Goal: Transaction & Acquisition: Download file/media

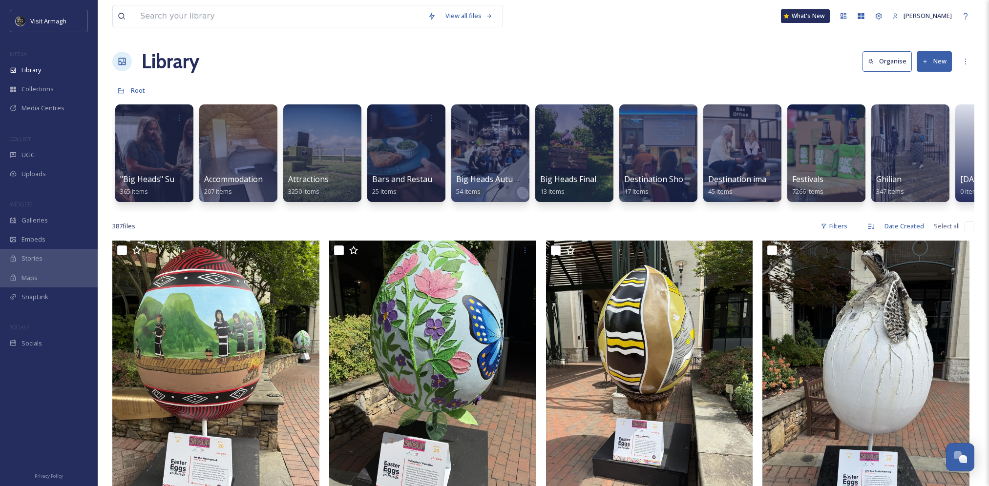
scroll to position [0, 187]
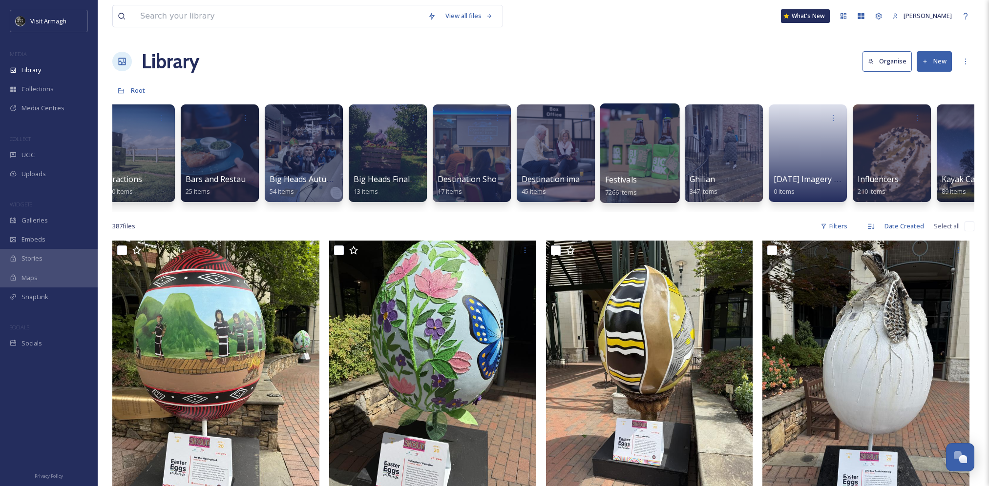
click at [632, 143] on div at bounding box center [640, 154] width 80 height 100
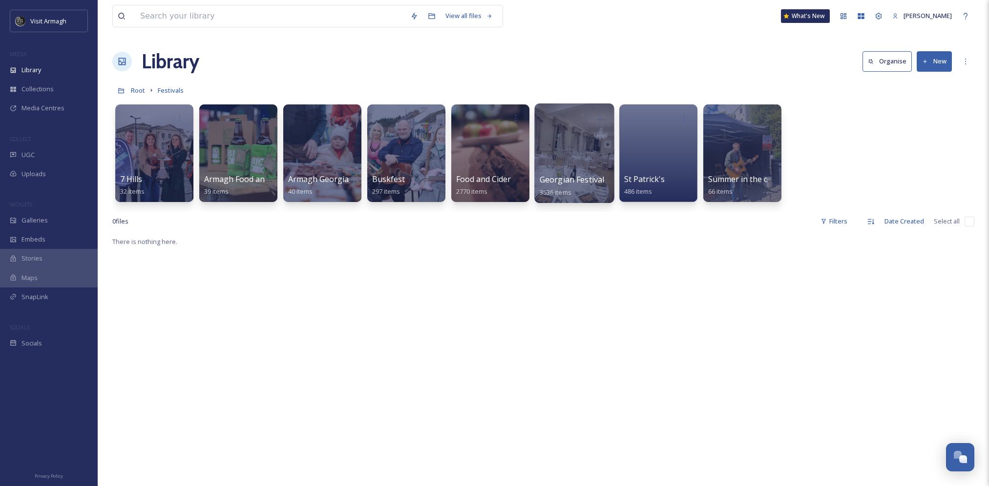
click at [601, 143] on div at bounding box center [574, 154] width 80 height 100
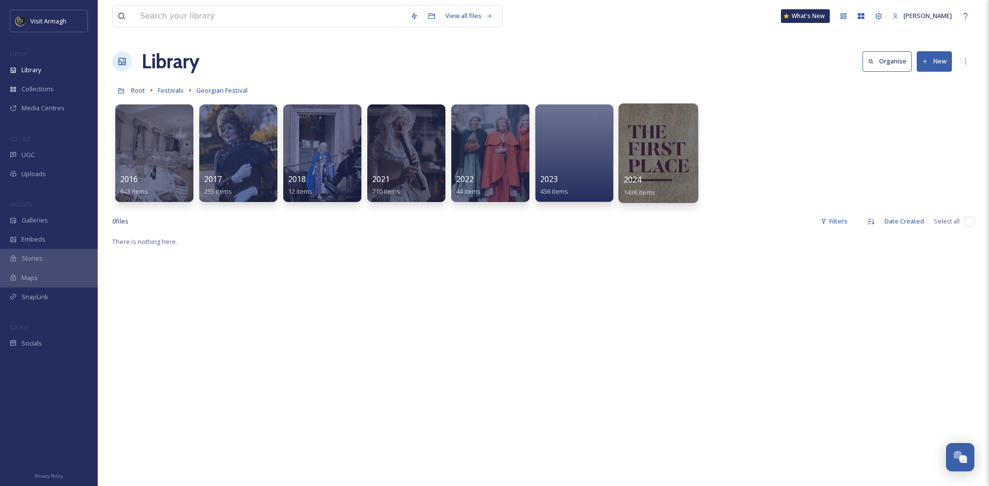
click at [652, 165] on div at bounding box center [658, 154] width 80 height 100
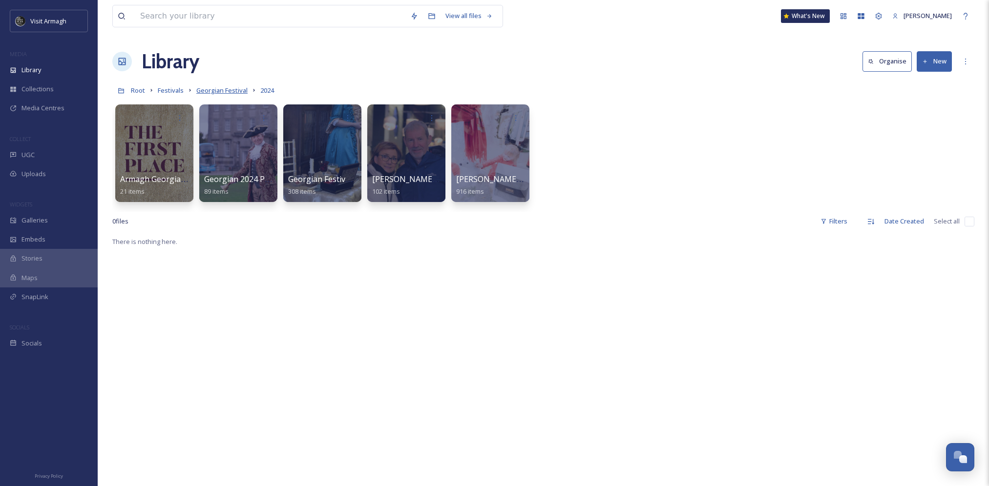
click at [229, 91] on span "Georgian Festival" at bounding box center [221, 90] width 51 height 9
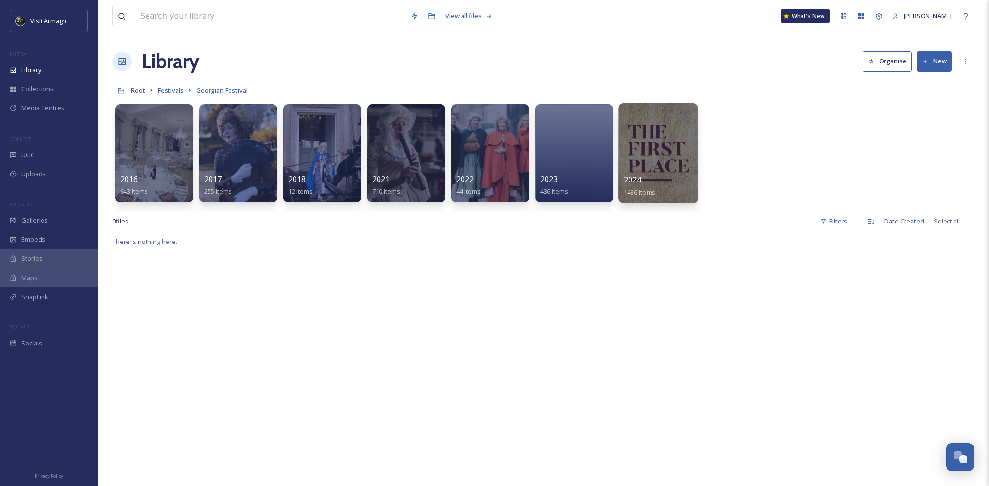
click at [650, 152] on div at bounding box center [658, 154] width 80 height 100
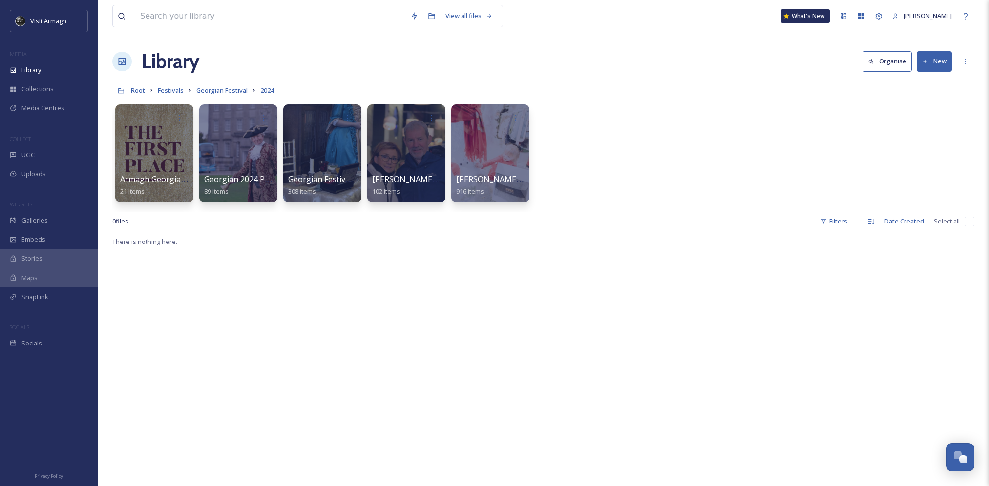
click at [635, 135] on div "Armagh Georgian Collateral for Armagh Businesses 2024 21 items Georgian 2024 PR…" at bounding box center [543, 156] width 862 height 112
click at [625, 116] on div "Armagh Georgian Collateral for Armagh Businesses 2024 21 items Georgian 2024 PR…" at bounding box center [543, 156] width 862 height 112
click at [615, 125] on div "Armagh Georgian Collateral for Armagh Businesses 2024 21 items Georgian 2024 PR…" at bounding box center [543, 156] width 862 height 112
click at [357, 149] on div at bounding box center [322, 154] width 80 height 100
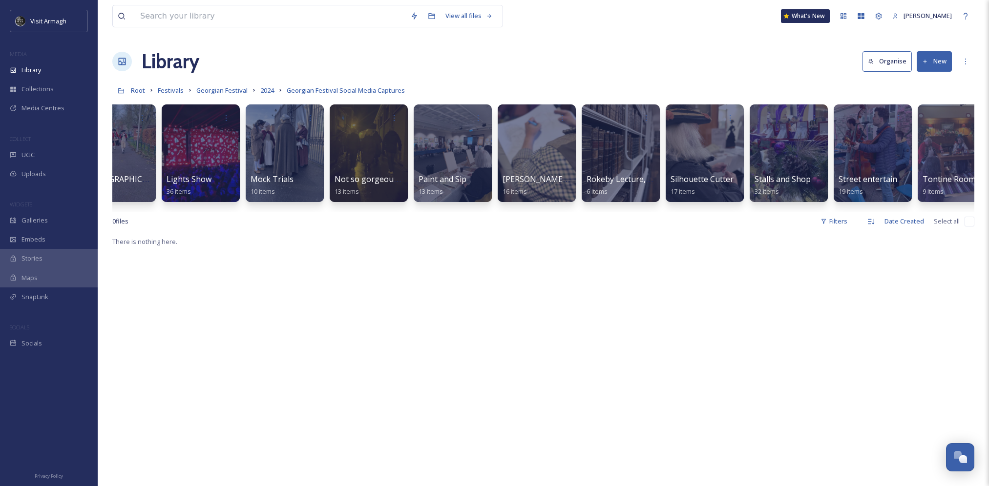
scroll to position [0, 818]
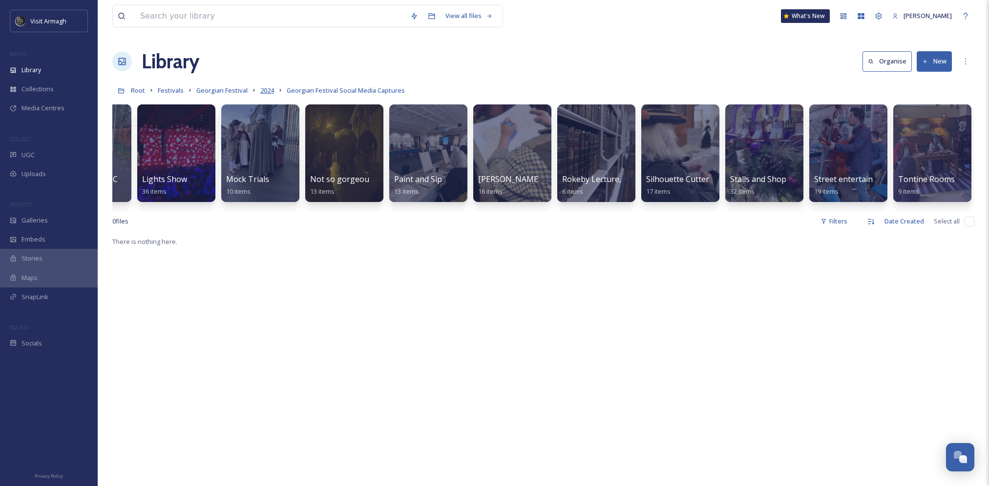
click at [270, 90] on span "2024" at bounding box center [267, 90] width 14 height 9
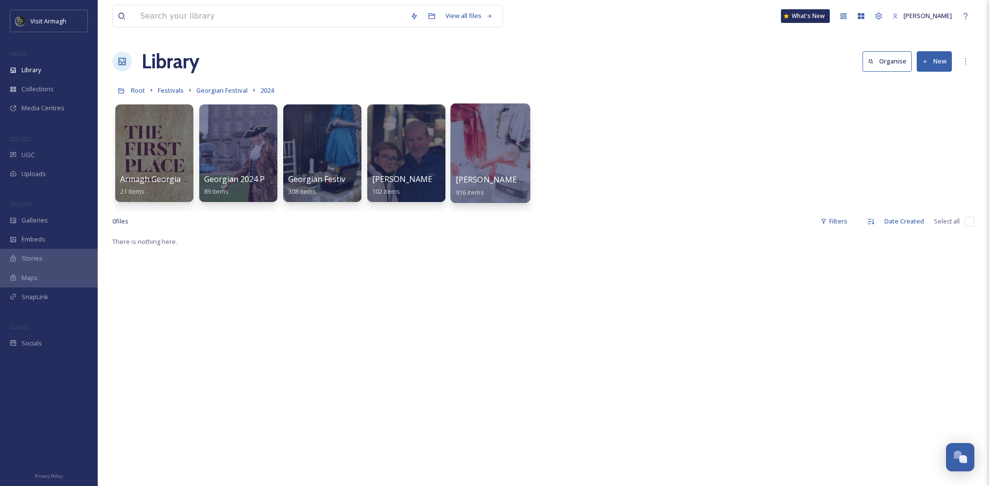
click at [494, 165] on div at bounding box center [490, 154] width 80 height 100
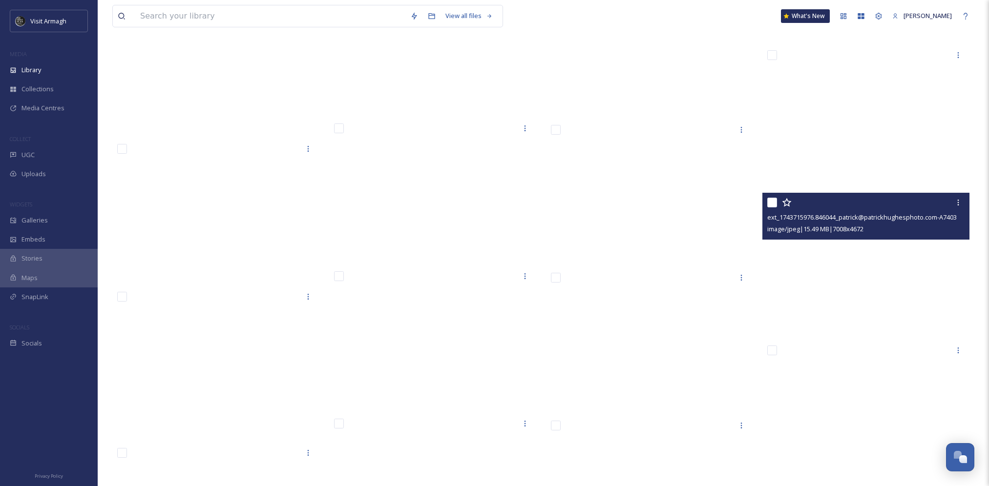
scroll to position [19141, 0]
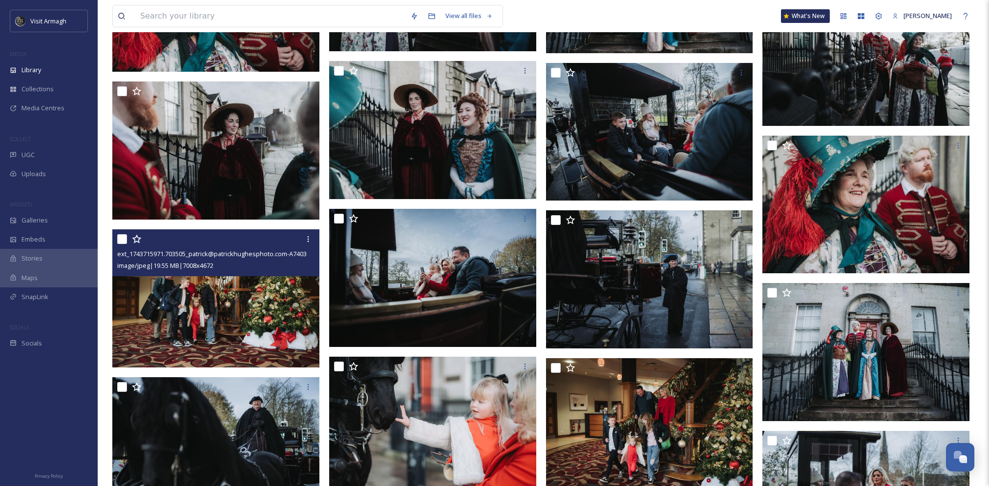
click at [248, 317] on img at bounding box center [215, 299] width 207 height 138
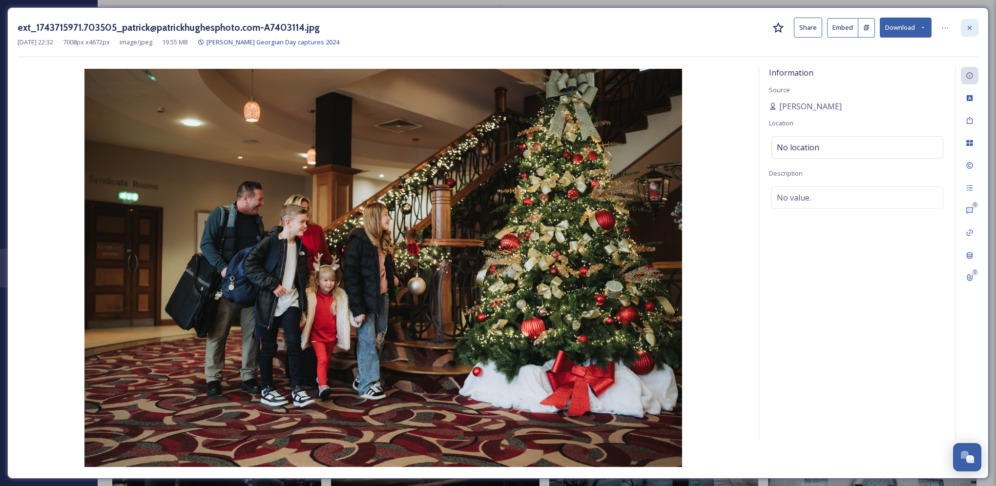
click at [977, 28] on div at bounding box center [970, 28] width 18 height 18
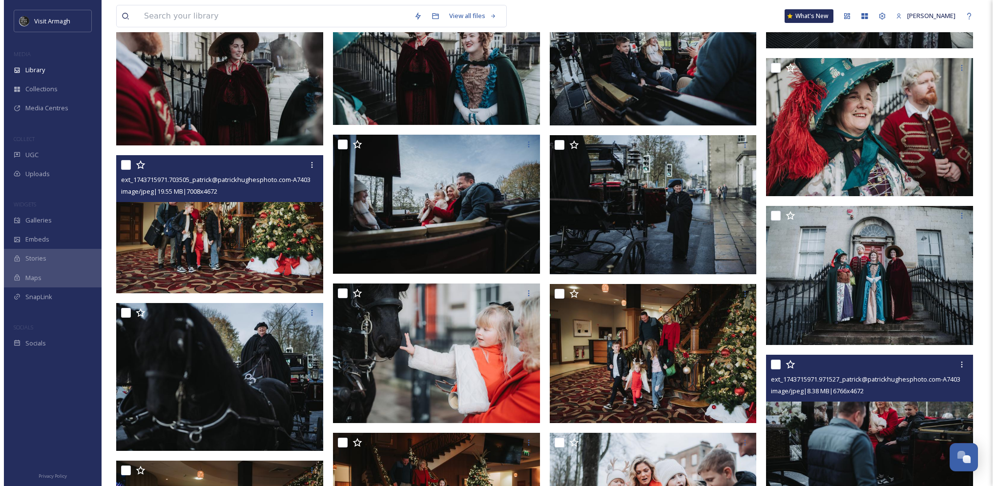
scroll to position [19483, 0]
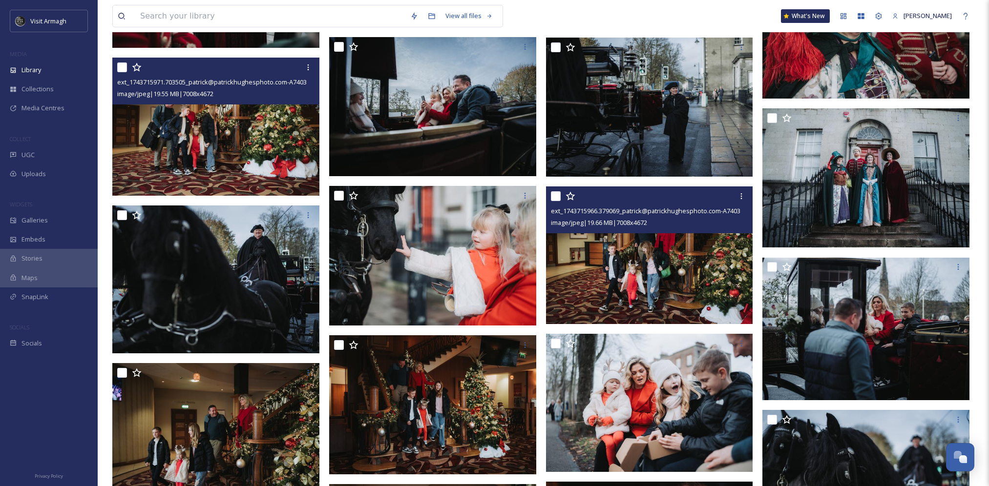
click at [662, 273] on img at bounding box center [649, 256] width 207 height 138
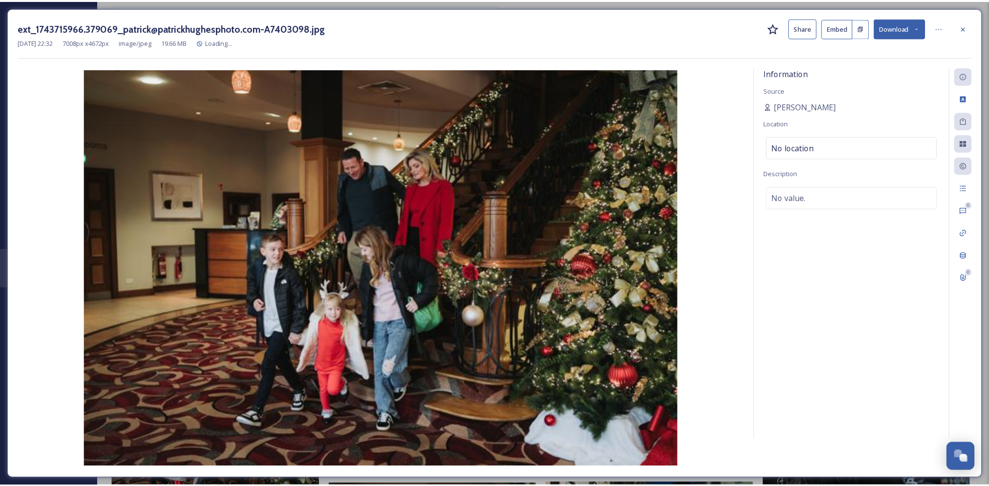
scroll to position [19484, 0]
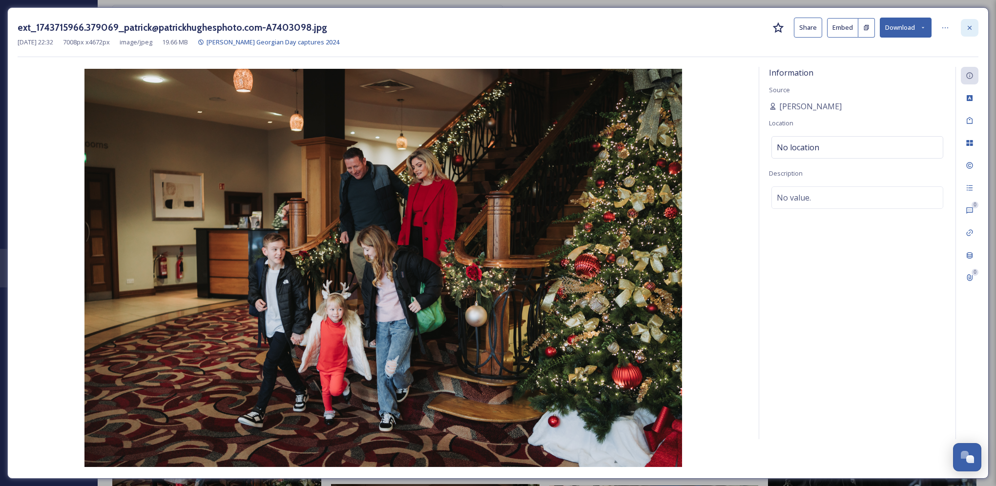
click at [977, 28] on div at bounding box center [970, 28] width 18 height 18
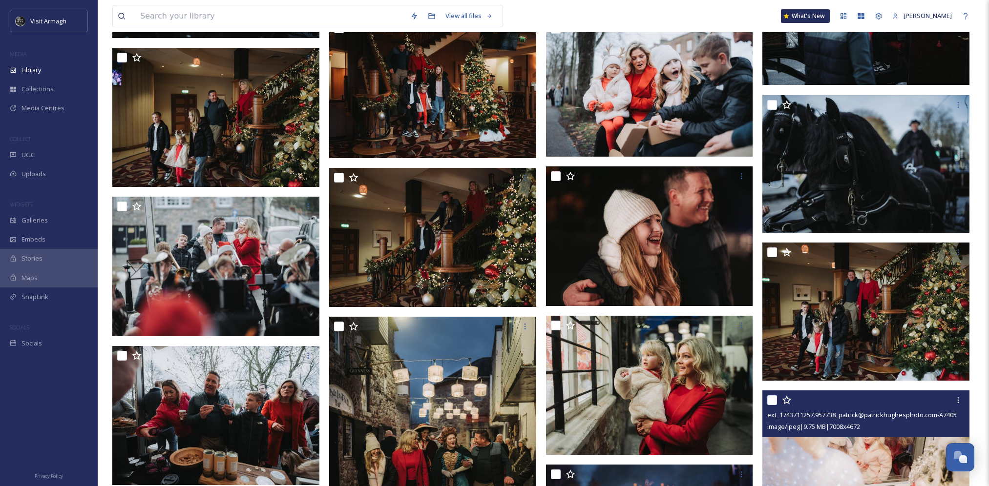
scroll to position [19826, 0]
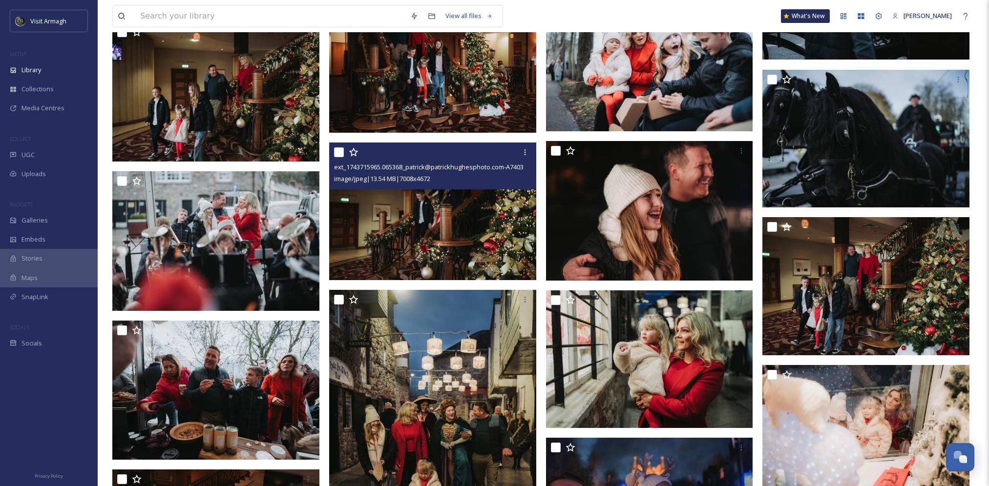
click at [434, 237] on img at bounding box center [432, 211] width 207 height 138
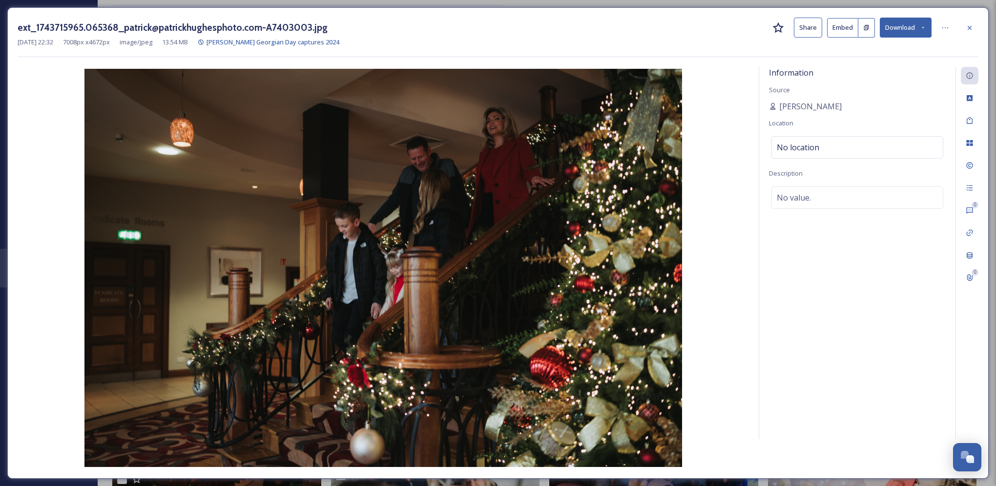
click at [977, 29] on div at bounding box center [970, 28] width 18 height 18
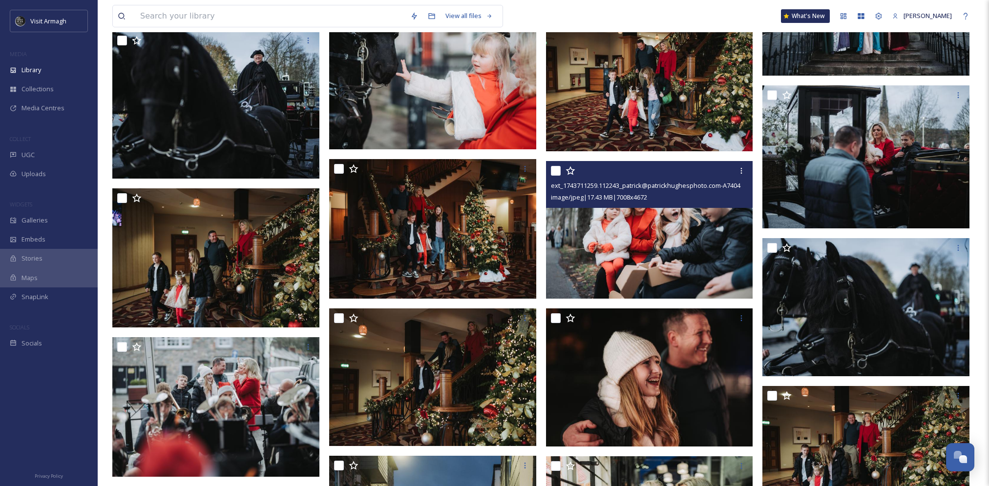
scroll to position [19631, 0]
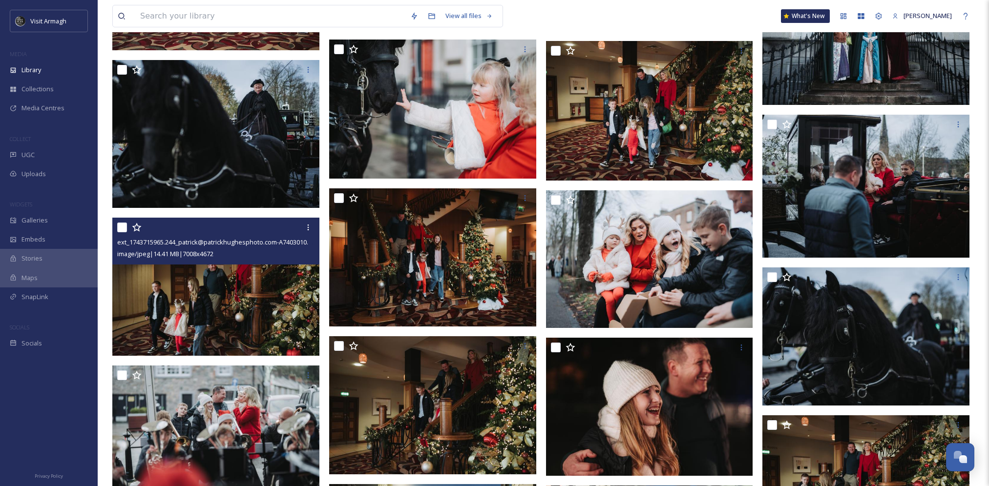
click at [216, 295] on img at bounding box center [215, 287] width 207 height 138
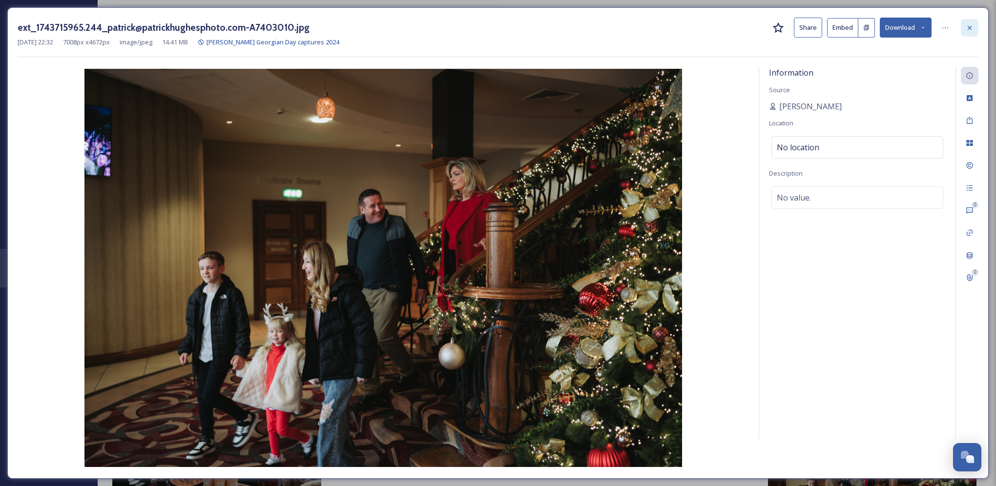
click at [968, 27] on icon at bounding box center [970, 28] width 8 height 8
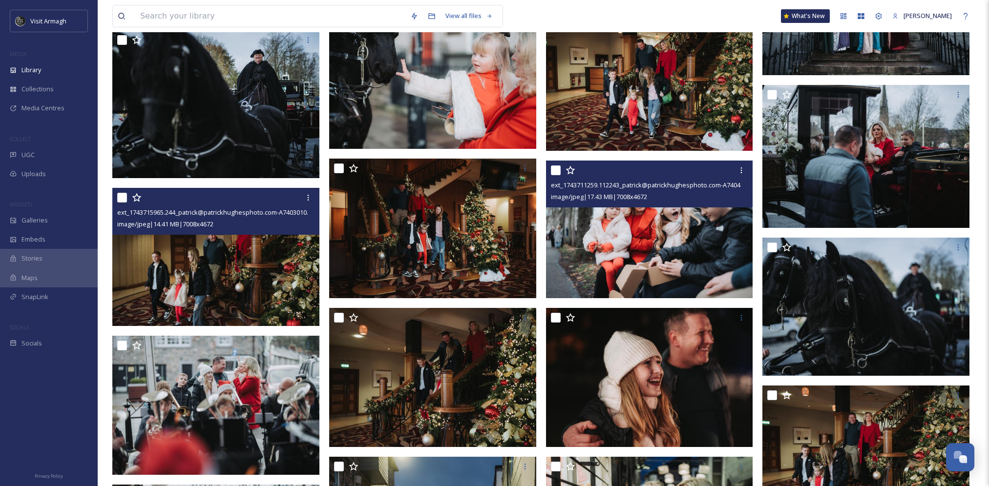
scroll to position [19777, 0]
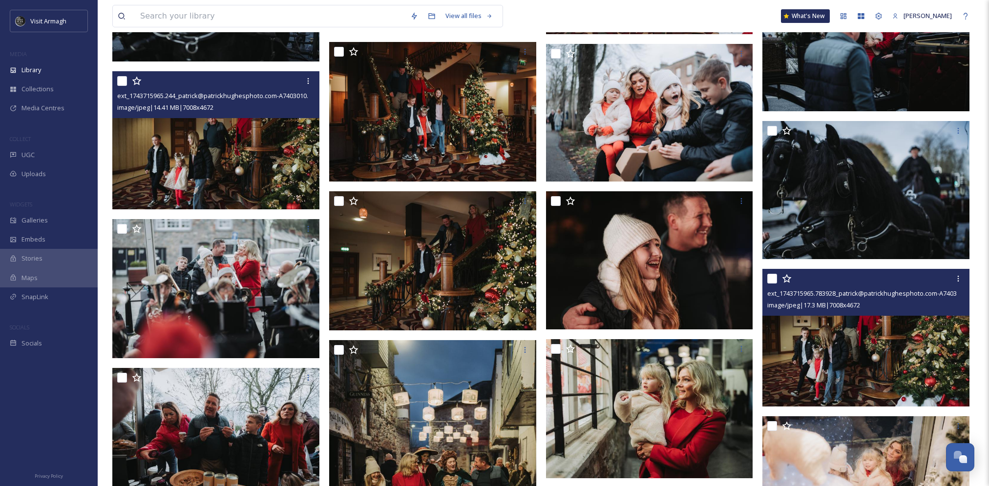
click at [838, 306] on span "image/jpeg | 17.3 MB | 7008 x 4672" at bounding box center [813, 305] width 93 height 9
click at [851, 347] on img at bounding box center [865, 338] width 207 height 138
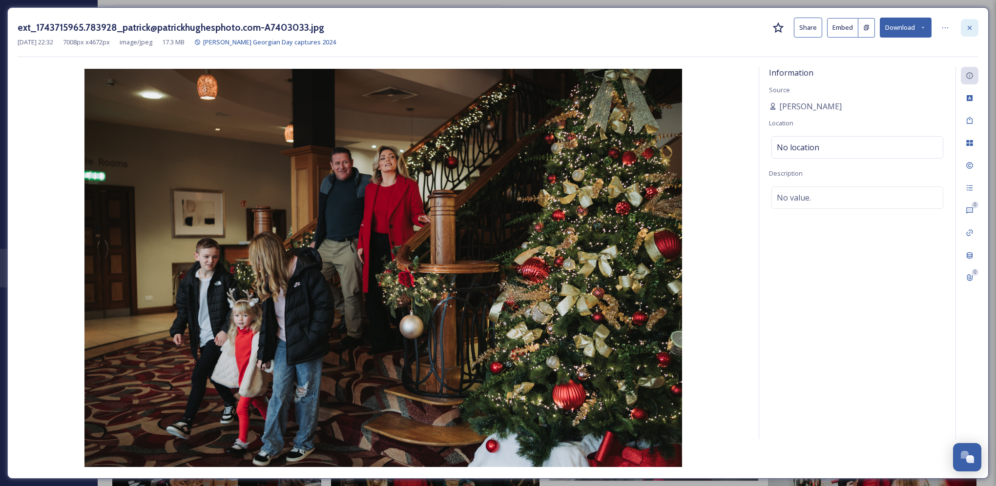
click at [966, 31] on icon at bounding box center [970, 28] width 8 height 8
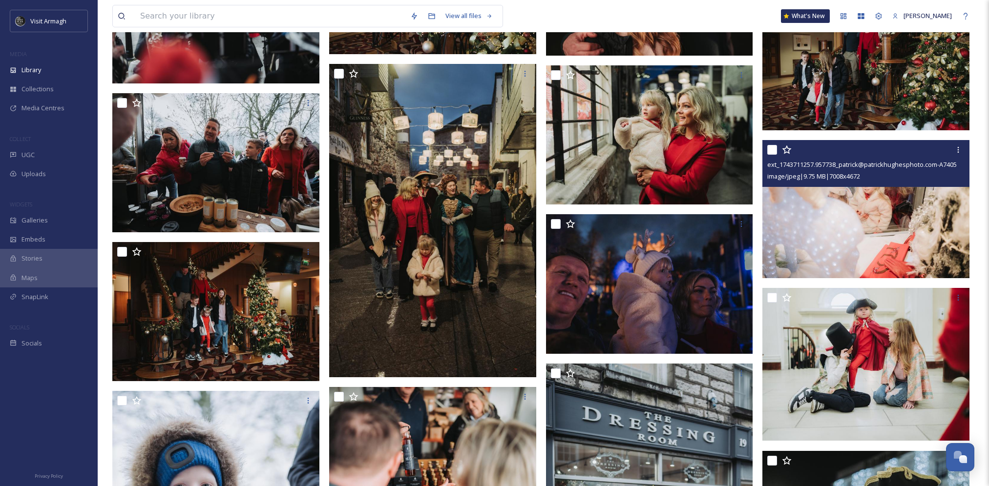
scroll to position [20070, 0]
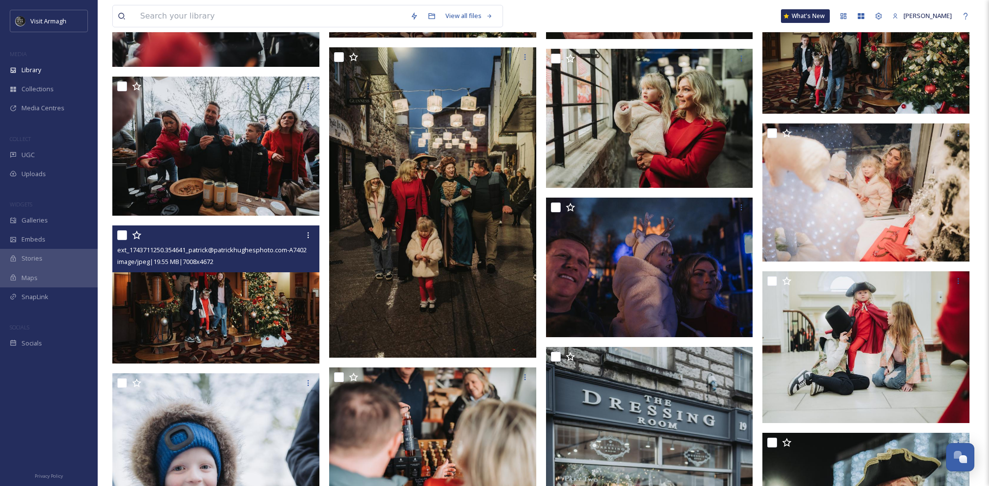
click at [239, 311] on img at bounding box center [215, 295] width 207 height 138
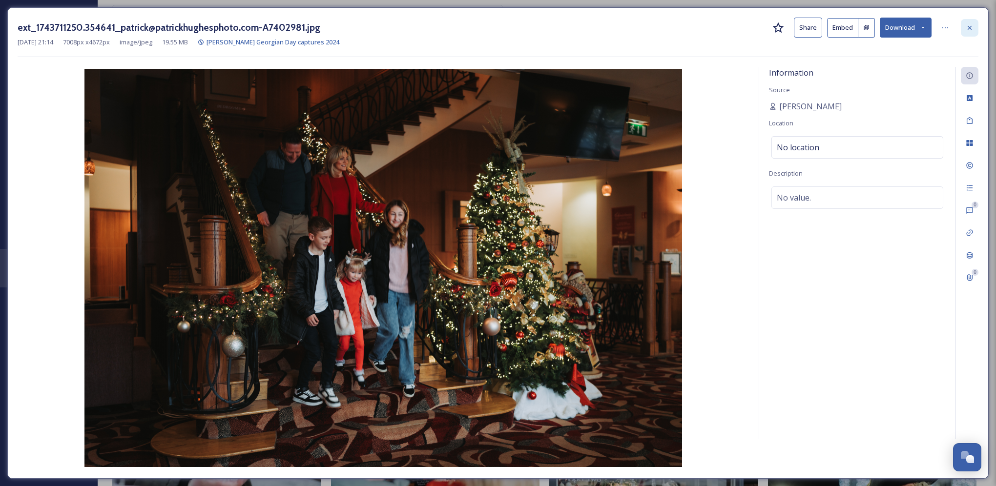
click at [970, 27] on icon at bounding box center [970, 27] width 4 height 4
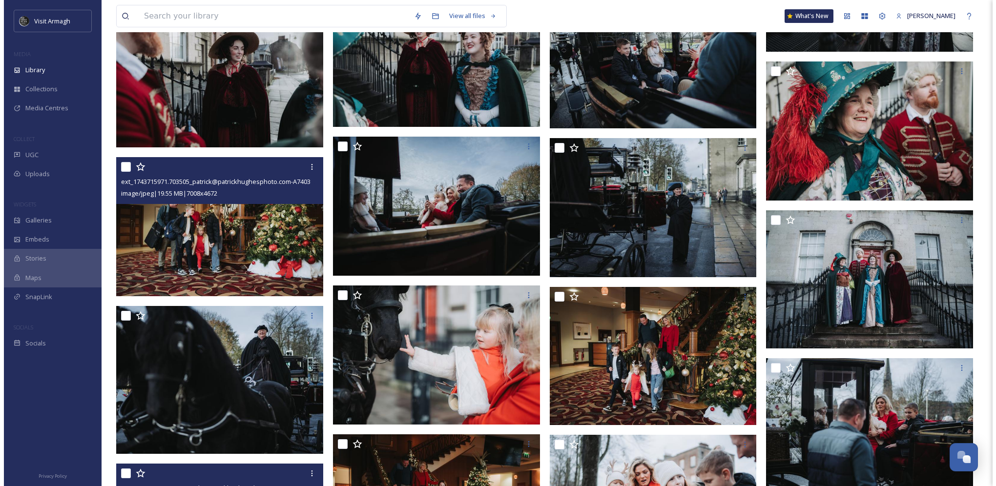
scroll to position [19325, 0]
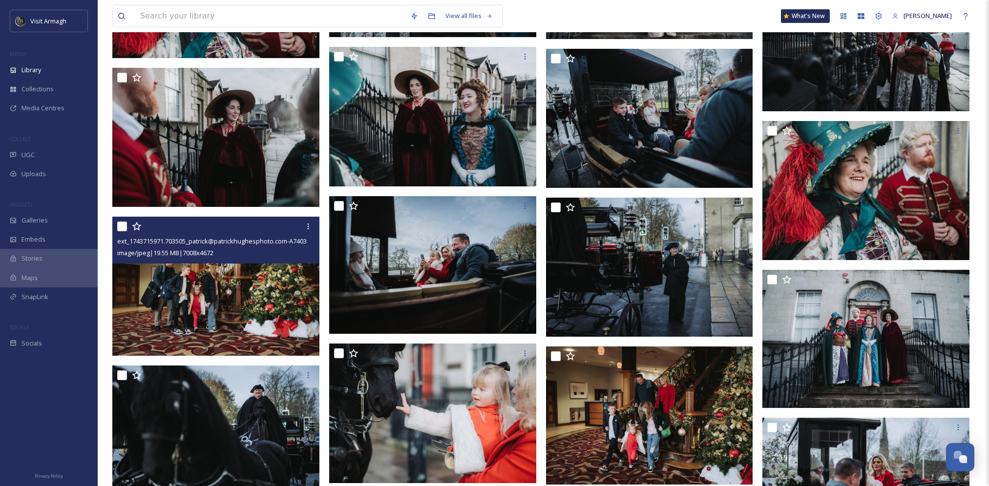
click at [226, 293] on img at bounding box center [216, 287] width 209 height 140
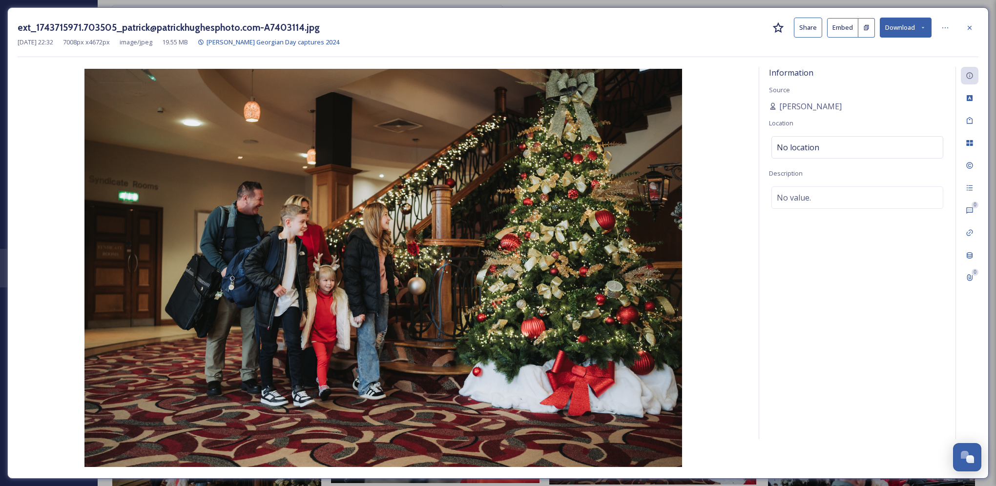
click at [927, 28] on button "Download" at bounding box center [906, 28] width 52 height 20
click at [916, 90] on span "Download Medium (1080 x 720)" at bounding box center [879, 88] width 90 height 9
